Goal: Task Accomplishment & Management: Use online tool/utility

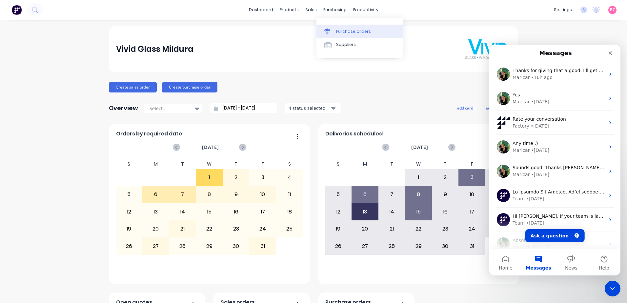
click at [339, 26] on link "Purchase Orders" at bounding box center [360, 31] width 87 height 13
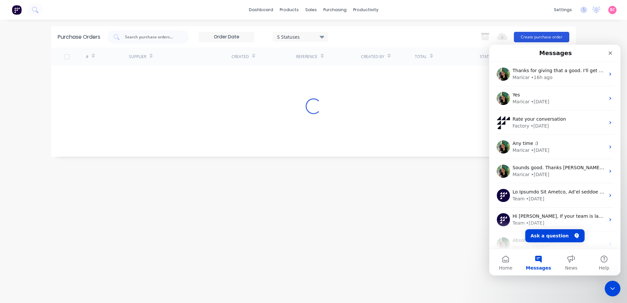
click at [528, 34] on button "Create purchase order" at bounding box center [541, 37] width 55 height 10
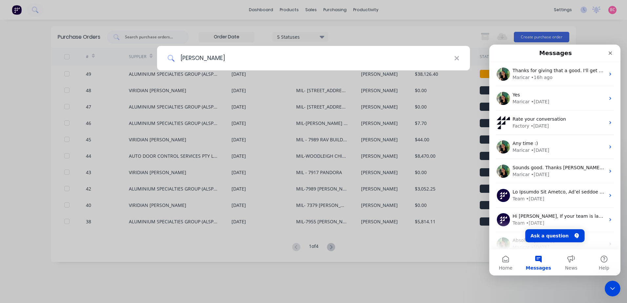
type input "clayt"
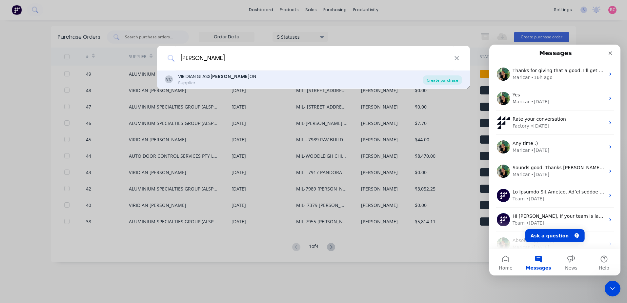
click at [437, 78] on div "Create purchase" at bounding box center [442, 79] width 39 height 9
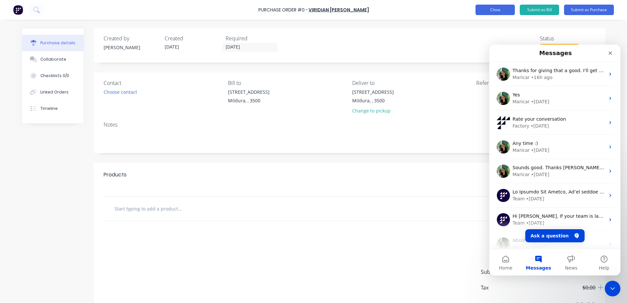
click at [495, 12] on button "Close" at bounding box center [495, 10] width 39 height 10
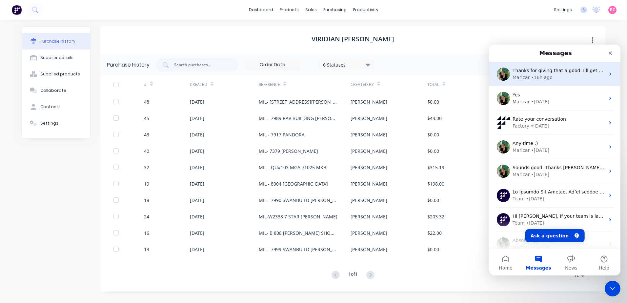
click at [552, 74] on div "Maricar • 16h ago" at bounding box center [559, 77] width 93 height 7
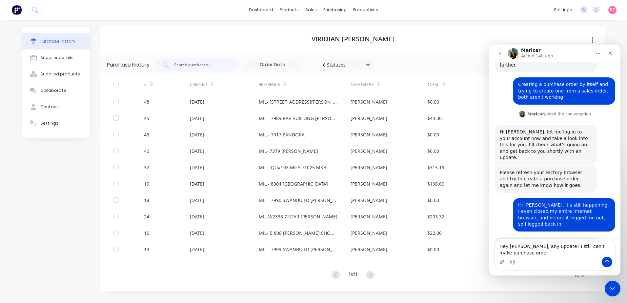
scroll to position [124, 0]
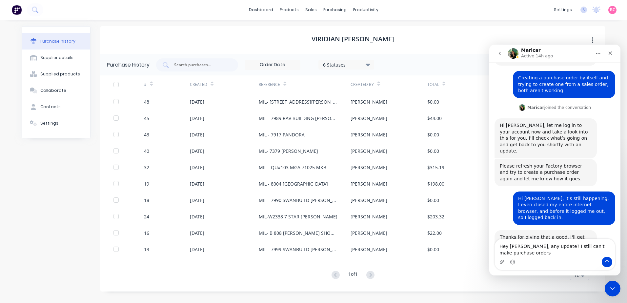
type textarea "Hey [PERSON_NAME], any update? I still can't make purchase orders."
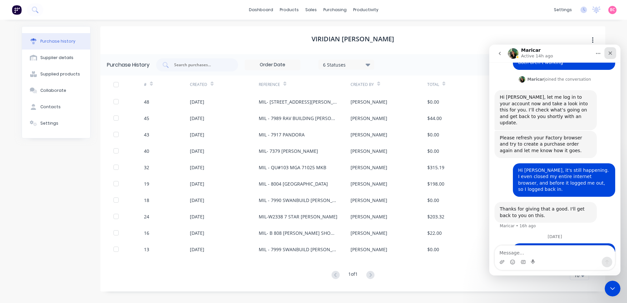
click at [608, 55] on icon "Close" at bounding box center [610, 53] width 5 height 5
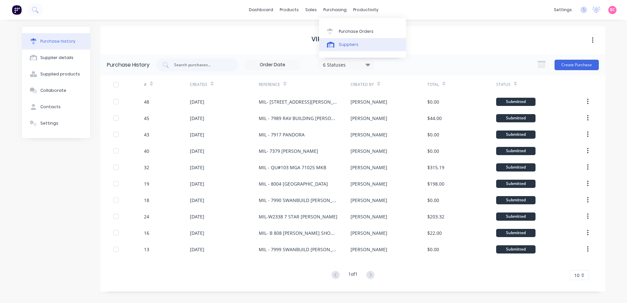
click at [336, 46] on div at bounding box center [332, 45] width 10 height 6
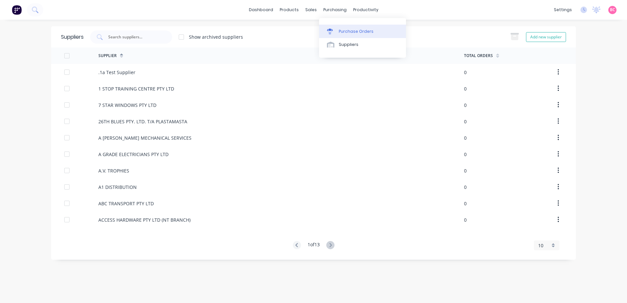
click at [337, 29] on link "Purchase Orders" at bounding box center [362, 31] width 87 height 13
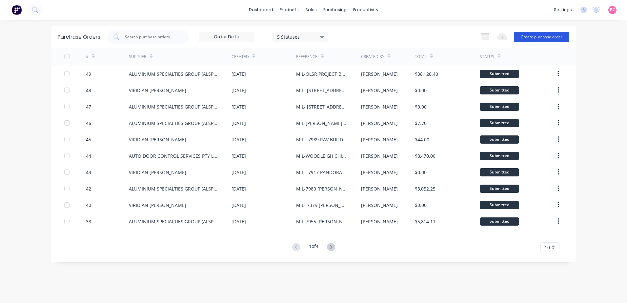
click at [528, 38] on button "Create purchase order" at bounding box center [541, 37] width 55 height 10
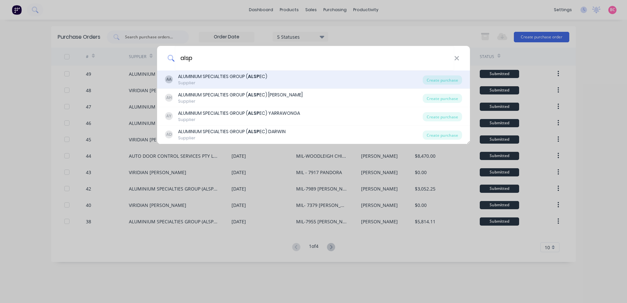
type input "alsp"
click at [261, 81] on div "Supplier" at bounding box center [222, 83] width 89 height 6
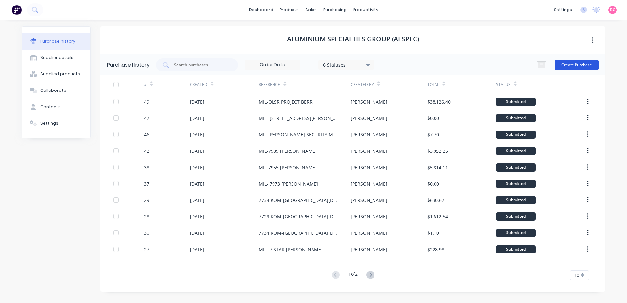
click at [569, 65] on button "Create Purchase" at bounding box center [577, 65] width 44 height 10
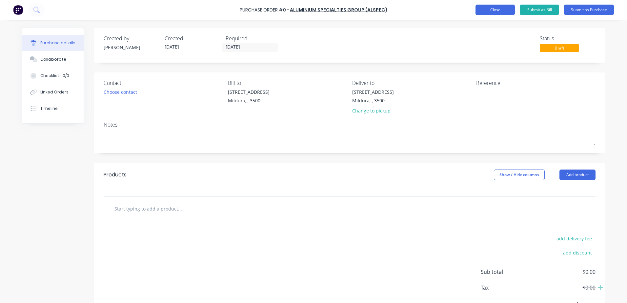
click at [496, 14] on button "Close" at bounding box center [495, 10] width 39 height 10
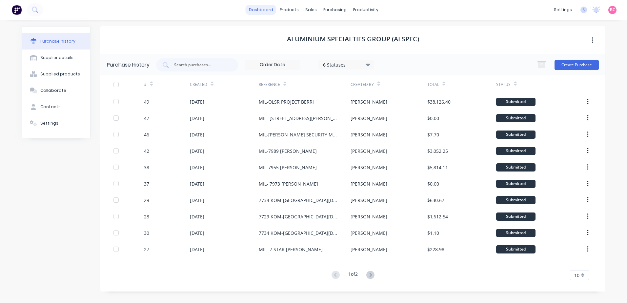
click at [263, 10] on link "dashboard" at bounding box center [261, 10] width 31 height 10
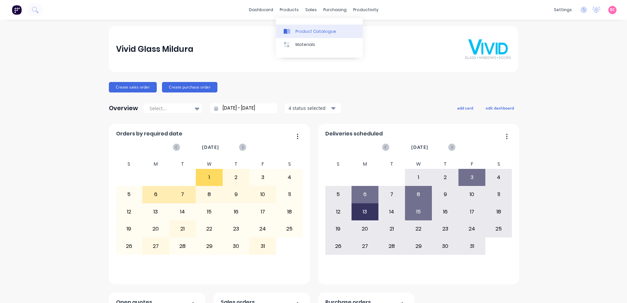
click at [298, 29] on div "Product Catalogue" at bounding box center [316, 32] width 41 height 6
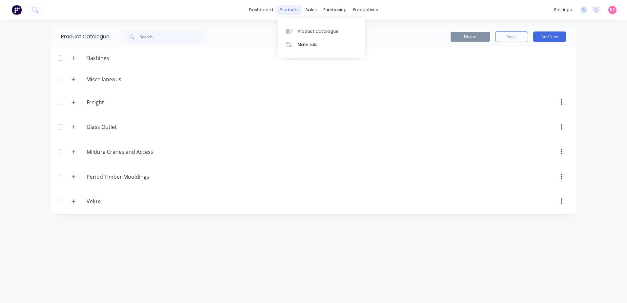
click at [290, 12] on div "products" at bounding box center [290, 10] width 26 height 10
click at [342, 28] on link "Purchase Orders" at bounding box center [362, 31] width 87 height 13
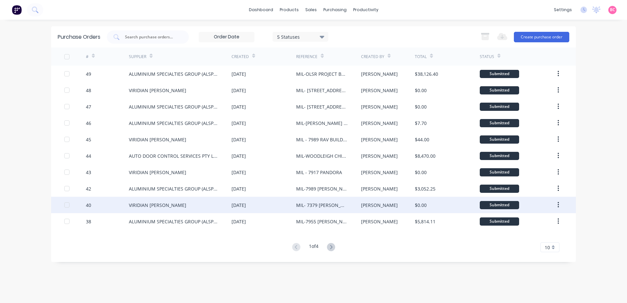
click at [177, 211] on div "VIRIDIAN GLASS CLAYTON" at bounding box center [180, 205] width 103 height 16
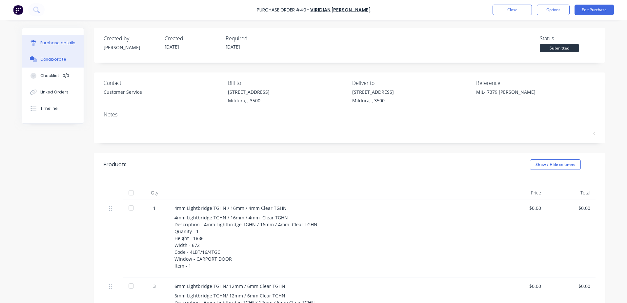
click at [44, 60] on div "Collaborate" at bounding box center [53, 59] width 26 height 6
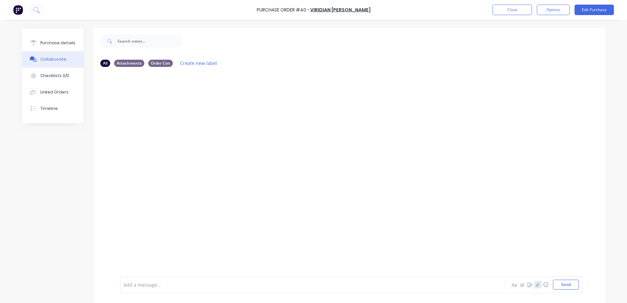
click at [537, 286] on icon "button" at bounding box center [538, 284] width 4 height 5
click at [566, 287] on button "Send" at bounding box center [566, 285] width 26 height 10
click at [172, 123] on icon "button" at bounding box center [173, 123] width 2 height 8
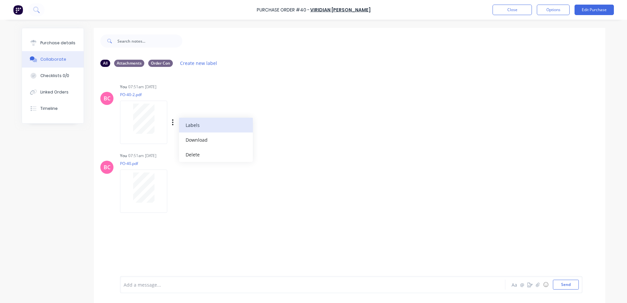
click at [192, 122] on button "Labels" at bounding box center [216, 125] width 74 height 15
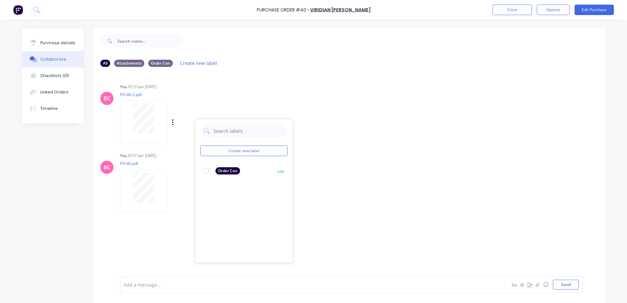
click at [203, 174] on div at bounding box center [206, 170] width 13 height 13
click at [172, 190] on icon "button" at bounding box center [173, 192] width 2 height 8
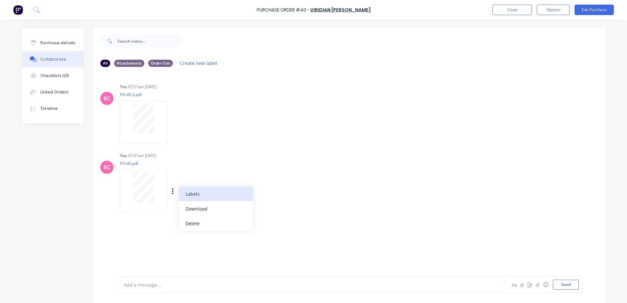
click at [192, 196] on button "Labels" at bounding box center [216, 194] width 74 height 15
click at [206, 246] on div at bounding box center [206, 244] width 13 height 13
click at [410, 241] on div "BC You 07:51am 10/10/25 PO-40-2.pdf Labels Download Delete BC You 07:51am 10/10…" at bounding box center [350, 174] width 512 height 204
click at [163, 62] on div "Order Con" at bounding box center [160, 62] width 25 height 7
click at [103, 63] on div "All" at bounding box center [105, 62] width 10 height 7
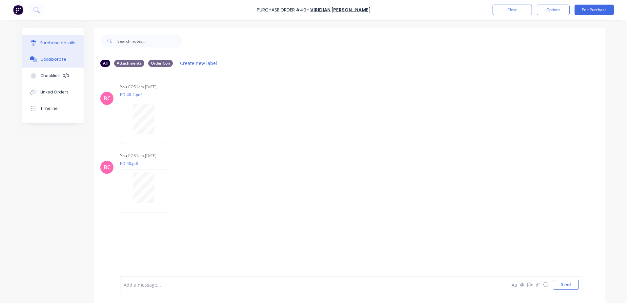
click at [42, 44] on div "Purchase details" at bounding box center [57, 43] width 35 height 6
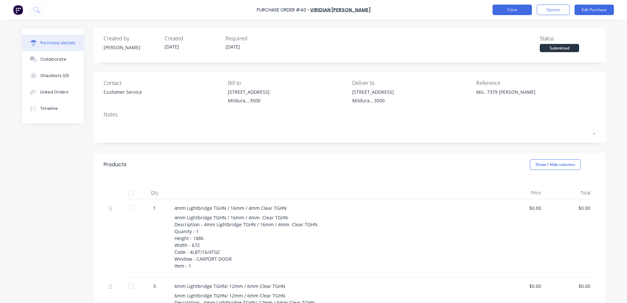
click at [513, 8] on button "Close" at bounding box center [512, 10] width 39 height 10
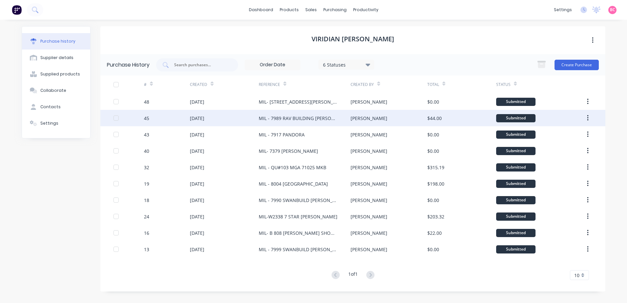
click at [137, 116] on div at bounding box center [129, 118] width 31 height 16
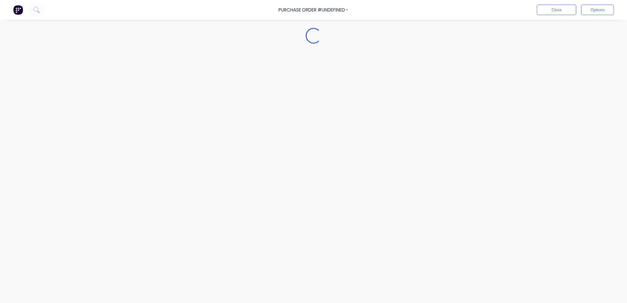
type textarea "x"
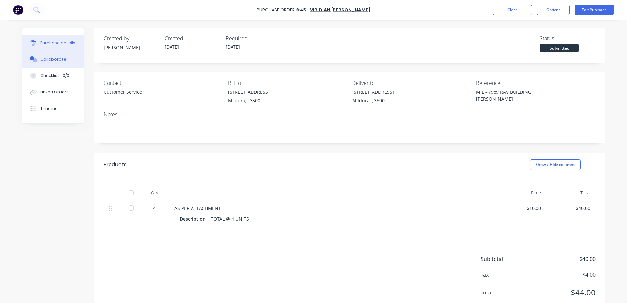
click at [55, 58] on div "Collaborate" at bounding box center [53, 59] width 26 height 6
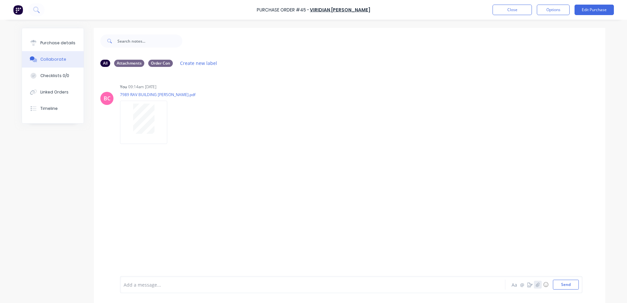
click at [536, 286] on icon "button" at bounding box center [538, 284] width 4 height 5
click at [563, 288] on button "Send" at bounding box center [566, 285] width 26 height 10
click at [172, 195] on icon "button" at bounding box center [173, 192] width 2 height 8
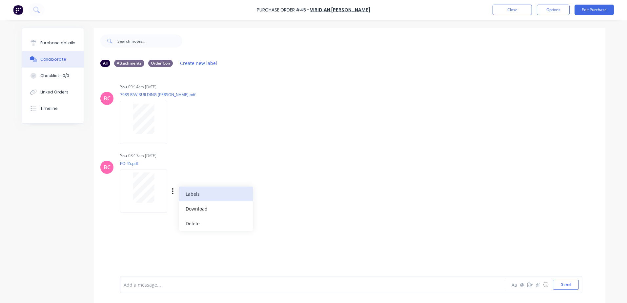
click at [192, 197] on button "Labels" at bounding box center [216, 194] width 74 height 15
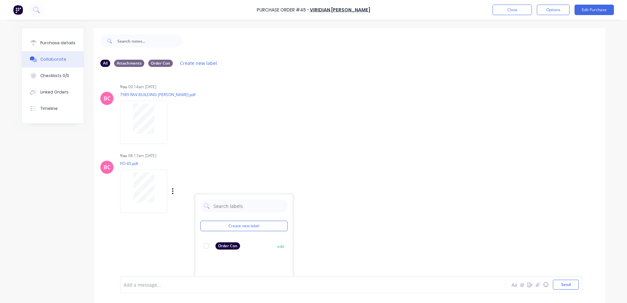
click at [227, 244] on div "Order Con" at bounding box center [228, 245] width 25 height 7
click at [350, 201] on div "BC You 08:17am 10/10/25 PO-45.pdf Labels Download Delete Create new label Order…" at bounding box center [350, 180] width 512 height 59
click at [506, 8] on button "Close" at bounding box center [512, 10] width 39 height 10
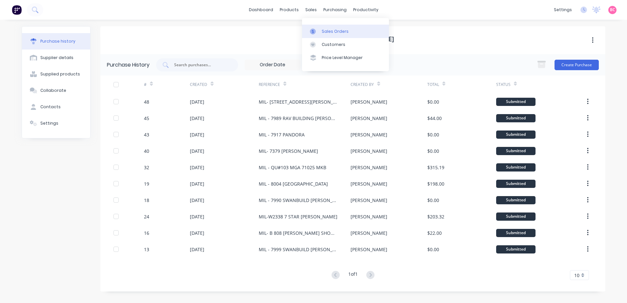
click at [318, 28] on link "Sales Orders" at bounding box center [345, 31] width 87 height 13
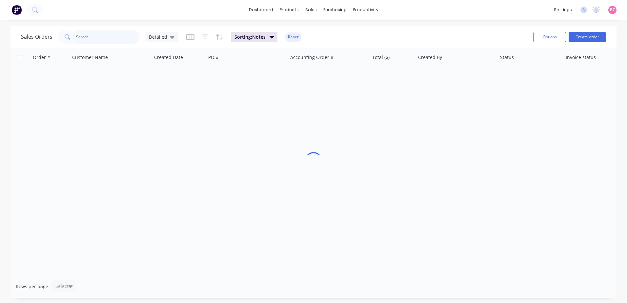
click at [84, 36] on input "text" at bounding box center [108, 37] width 64 height 13
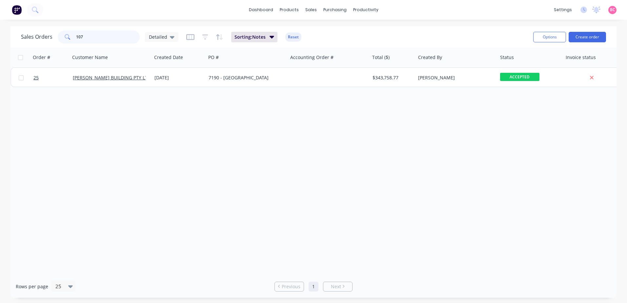
drag, startPoint x: 83, startPoint y: 38, endPoint x: 68, endPoint y: 38, distance: 15.1
click at [68, 38] on div "107" at bounding box center [99, 37] width 82 height 13
type input "7788"
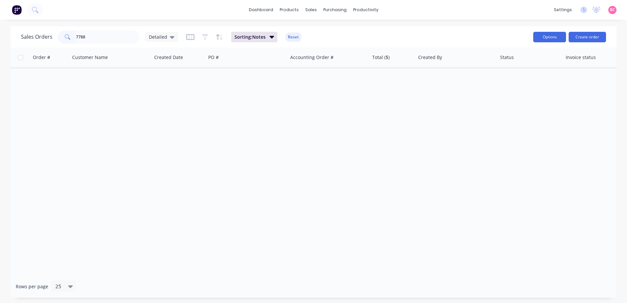
click at [551, 37] on button "Options" at bounding box center [549, 37] width 33 height 10
click at [290, 104] on div "Order # Customer Name Created Date PO # Accounting Order # Total ($) Created By…" at bounding box center [313, 162] width 606 height 228
click at [192, 37] on icon "button" at bounding box center [190, 37] width 8 height 7
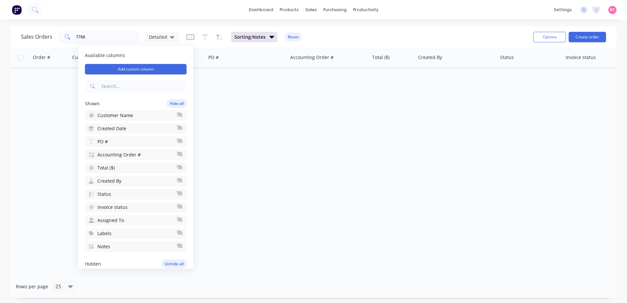
click at [508, 70] on div "Order # Customer Name Created Date PO # Accounting Order # Total ($) Created By…" at bounding box center [313, 162] width 606 height 228
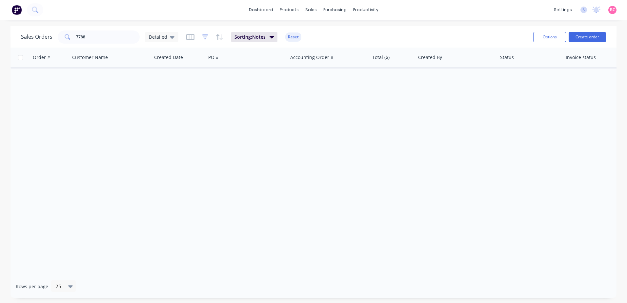
click at [203, 36] on icon "button" at bounding box center [205, 37] width 6 height 7
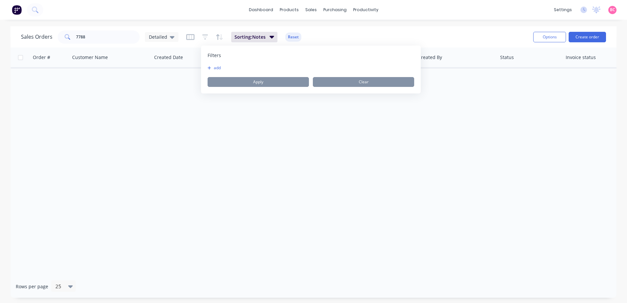
click at [250, 191] on div "Order # Customer Name Created Date PO # Accounting Order # Total ($) Created By…" at bounding box center [313, 162] width 606 height 228
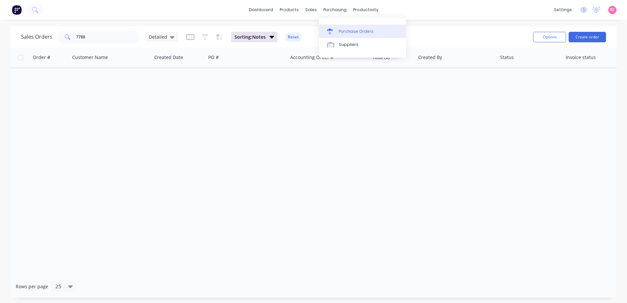
click at [339, 27] on link "Purchase Orders" at bounding box center [362, 31] width 87 height 13
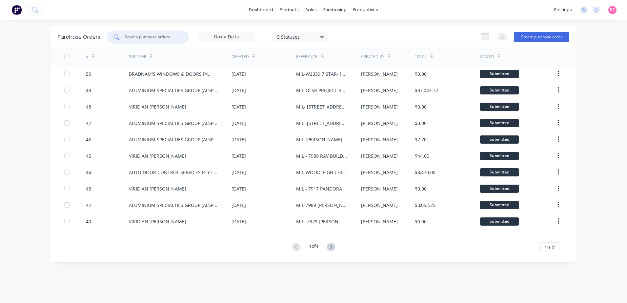
click at [153, 38] on input "text" at bounding box center [151, 37] width 54 height 7
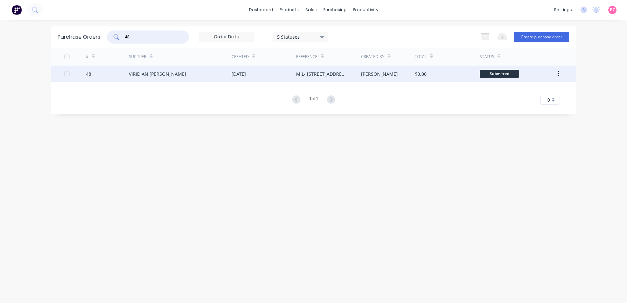
type input "48"
click at [174, 76] on div "VIRIDIAN GLASS CLAYTON" at bounding box center [157, 74] width 57 height 7
type textarea "x"
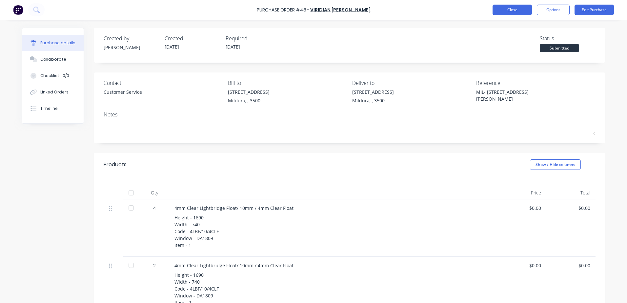
click at [501, 10] on button "Close" at bounding box center [512, 10] width 39 height 10
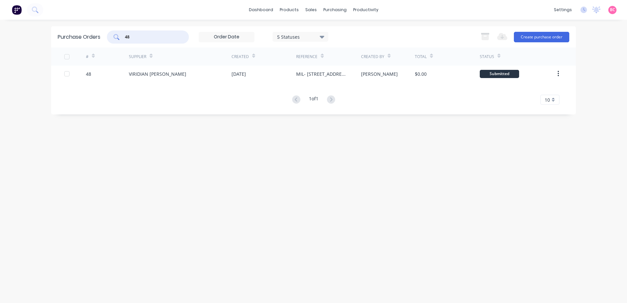
drag, startPoint x: 146, startPoint y: 36, endPoint x: 116, endPoint y: 36, distance: 30.2
click at [116, 36] on div "48" at bounding box center [148, 37] width 82 height 13
click at [116, 36] on icon at bounding box center [117, 37] width 6 height 6
type input "45"
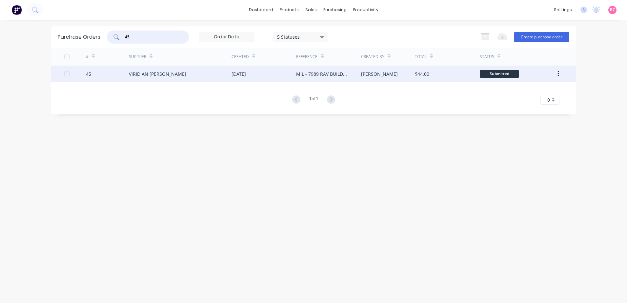
click at [166, 79] on div "VIRIDIAN GLASS CLAYTON" at bounding box center [180, 74] width 103 height 16
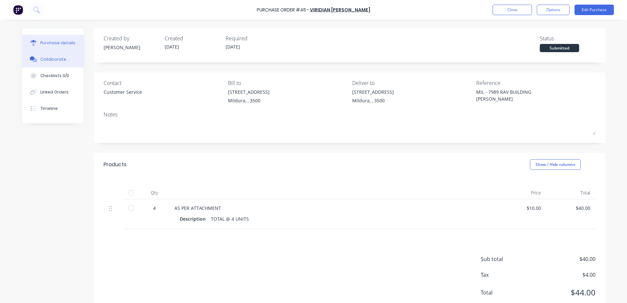
click at [42, 64] on button "Collaborate" at bounding box center [53, 59] width 62 height 16
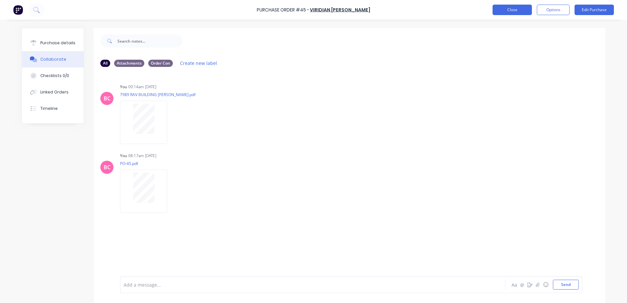
click at [521, 12] on button "Close" at bounding box center [512, 10] width 39 height 10
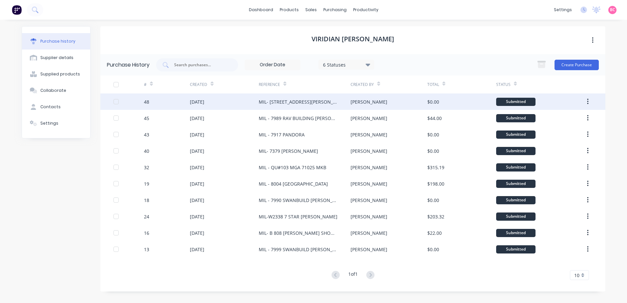
click at [197, 105] on div "09 Oct 2025" at bounding box center [197, 101] width 14 height 7
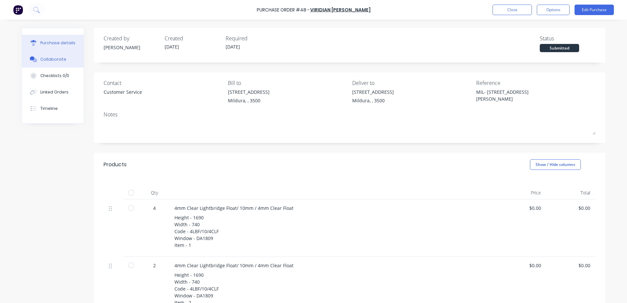
click at [41, 62] on div "Collaborate" at bounding box center [53, 59] width 26 height 6
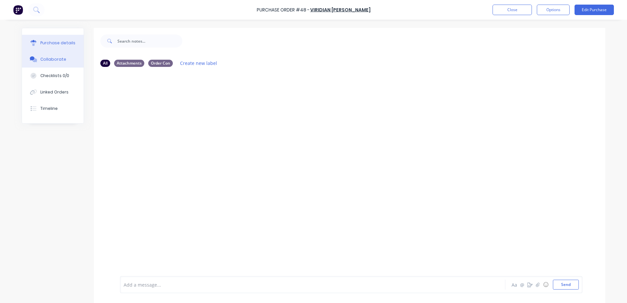
click at [52, 47] on button "Purchase details" at bounding box center [53, 43] width 62 height 16
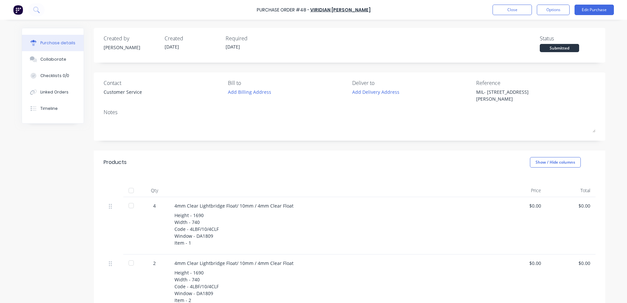
type textarea "x"
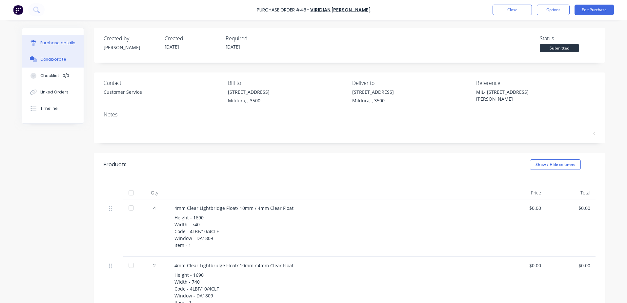
click at [51, 62] on div "Collaborate" at bounding box center [53, 59] width 26 height 6
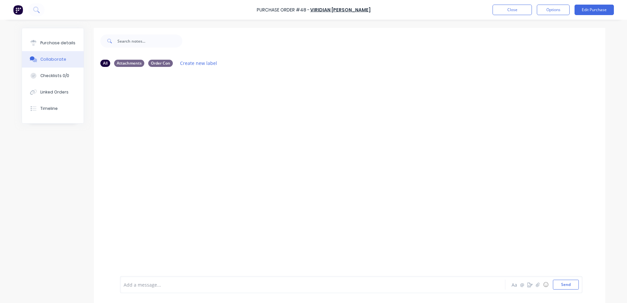
click at [161, 291] on div "Add a message... Aa @ ☺ Send" at bounding box center [351, 284] width 463 height 17
click at [149, 283] on div at bounding box center [294, 284] width 341 height 7
click at [537, 285] on icon "button" at bounding box center [538, 284] width 4 height 4
click at [138, 288] on div at bounding box center [294, 284] width 341 height 7
click at [558, 288] on button "Send" at bounding box center [566, 285] width 26 height 10
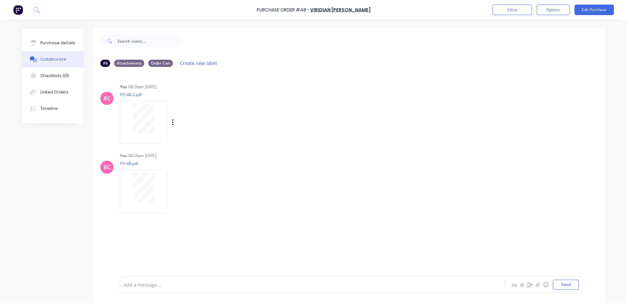
click at [173, 124] on div "Labels Download Delete" at bounding box center [207, 123] width 74 height 10
click at [172, 124] on icon "button" at bounding box center [173, 123] width 2 height 8
click at [201, 128] on button "Labels" at bounding box center [216, 125] width 74 height 15
click at [215, 176] on div at bounding box center [214, 176] width 13 height 13
click at [172, 196] on div "Labels Download Delete" at bounding box center [207, 192] width 74 height 10
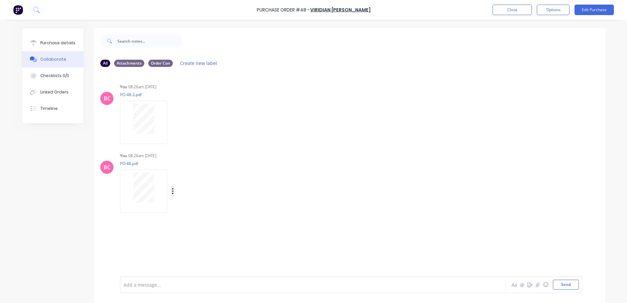
click at [172, 195] on icon "button" at bounding box center [173, 192] width 2 height 8
click at [195, 195] on button "Labels" at bounding box center [216, 194] width 74 height 15
click at [214, 245] on div "Order Con" at bounding box center [225, 243] width 36 height 7
click at [386, 202] on div "BC You 08:26am 10/10/25 PO-48.pdf Labels Download Delete Create new label Order…" at bounding box center [350, 180] width 512 height 59
click at [128, 64] on div "Attachments" at bounding box center [129, 62] width 30 height 7
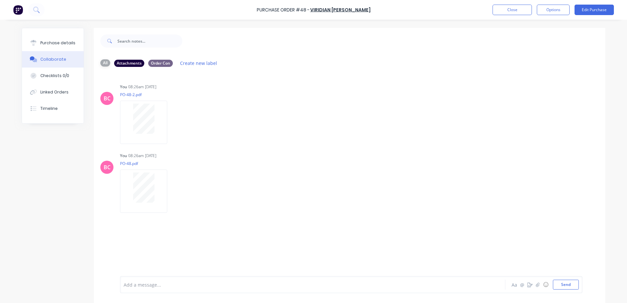
click at [103, 62] on div "All" at bounding box center [105, 62] width 10 height 7
click at [509, 10] on button "Close" at bounding box center [512, 10] width 39 height 10
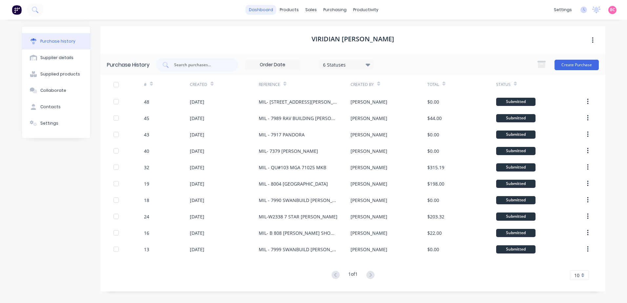
click at [265, 11] on link "dashboard" at bounding box center [261, 10] width 31 height 10
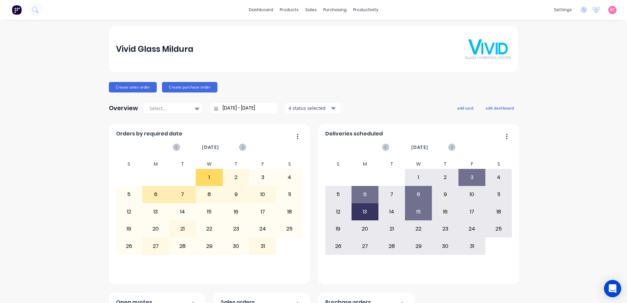
click at [612, 288] on icon "Open Intercom Messenger" at bounding box center [613, 288] width 8 height 9
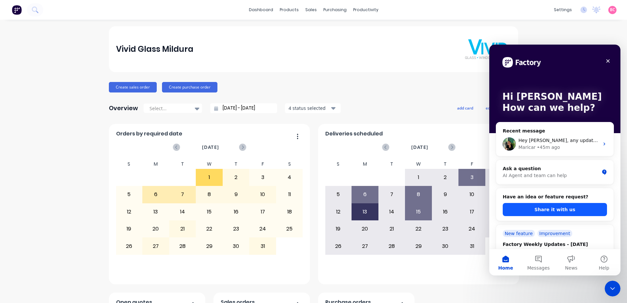
click at [546, 208] on button "Share it with us" at bounding box center [555, 209] width 104 height 13
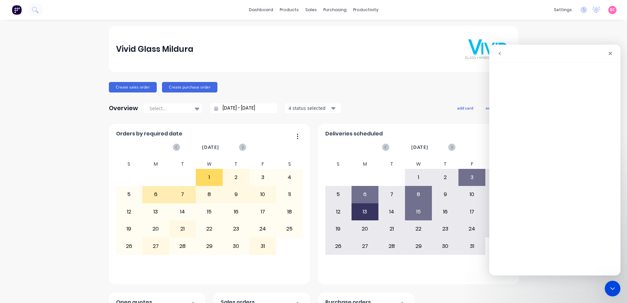
drag, startPoint x: 546, startPoint y: 25, endPoint x: 592, endPoint y: 37, distance: 48.1
click at [546, 25] on div "dashboard products sales purchasing productivity dashboard products Product Cat…" at bounding box center [313, 151] width 627 height 303
click at [610, 53] on icon "Close" at bounding box center [611, 54] width 4 height 4
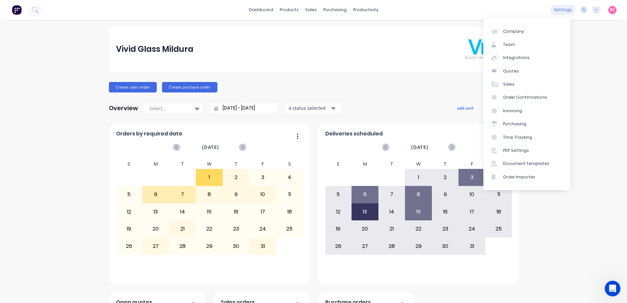
click at [559, 10] on div "settings" at bounding box center [563, 10] width 25 height 10
click at [511, 183] on link "Order Importer" at bounding box center [527, 177] width 87 height 13
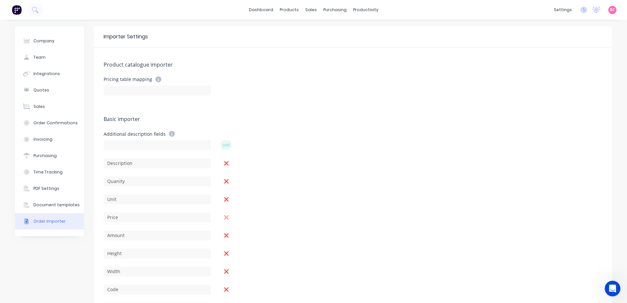
click at [224, 219] on icon at bounding box center [227, 217] width 6 height 7
click at [226, 219] on icon at bounding box center [227, 217] width 6 height 7
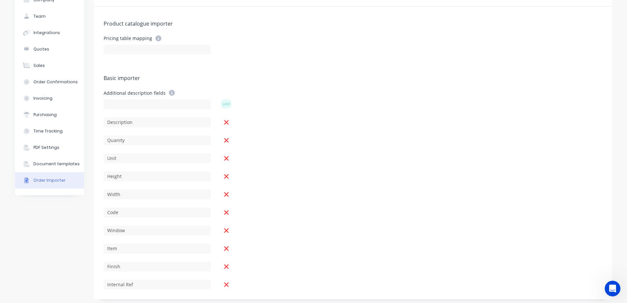
scroll to position [44, 0]
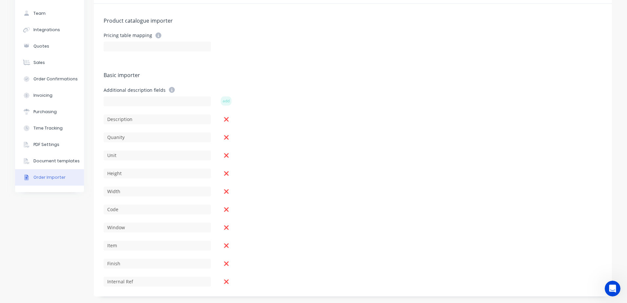
click at [426, 138] on div "Quanity" at bounding box center [353, 136] width 499 height 11
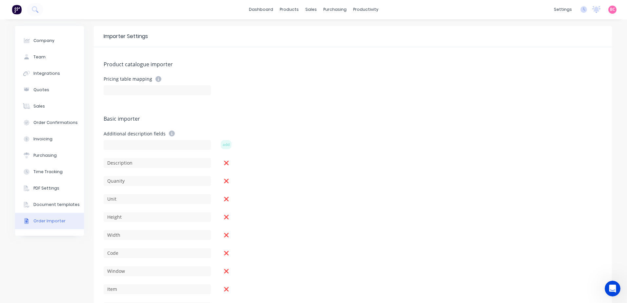
scroll to position [0, 0]
click at [270, 13] on link "dashboard" at bounding box center [261, 10] width 31 height 10
